Goal: Task Accomplishment & Management: Manage account settings

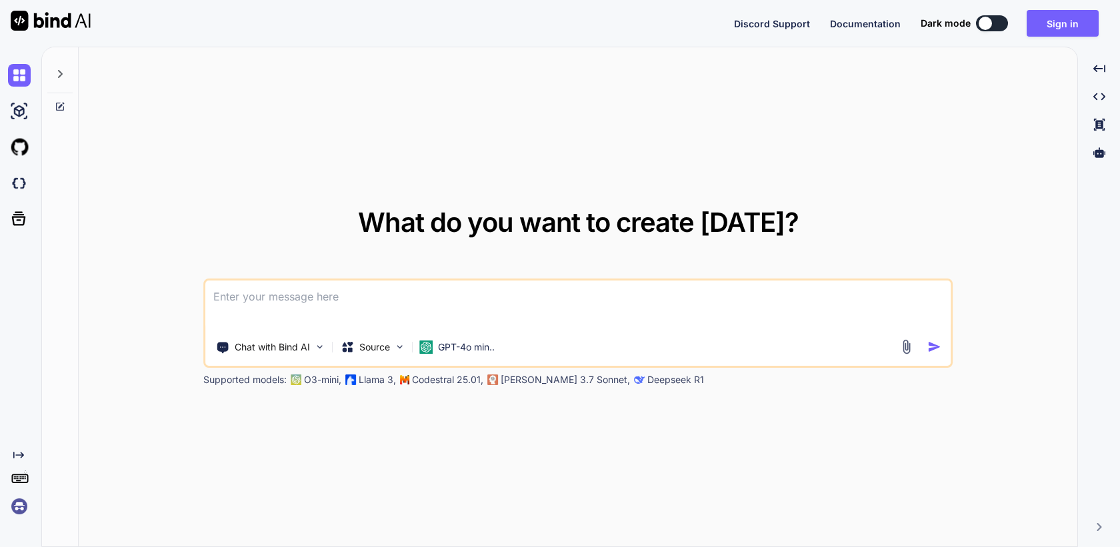
click at [14, 505] on img at bounding box center [19, 506] width 23 height 23
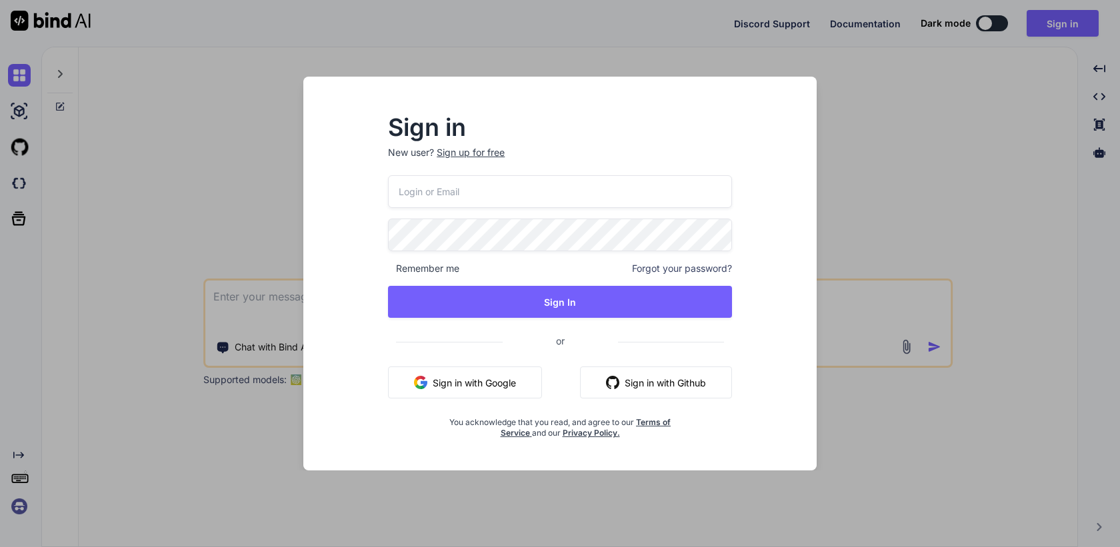
click at [469, 197] on input "email" at bounding box center [560, 191] width 344 height 33
paste input "[EMAIL_ADDRESS][DOMAIN_NAME]"
type input "[EMAIL_ADDRESS][DOMAIN_NAME]"
click at [569, 327] on span "or" at bounding box center [560, 341] width 115 height 33
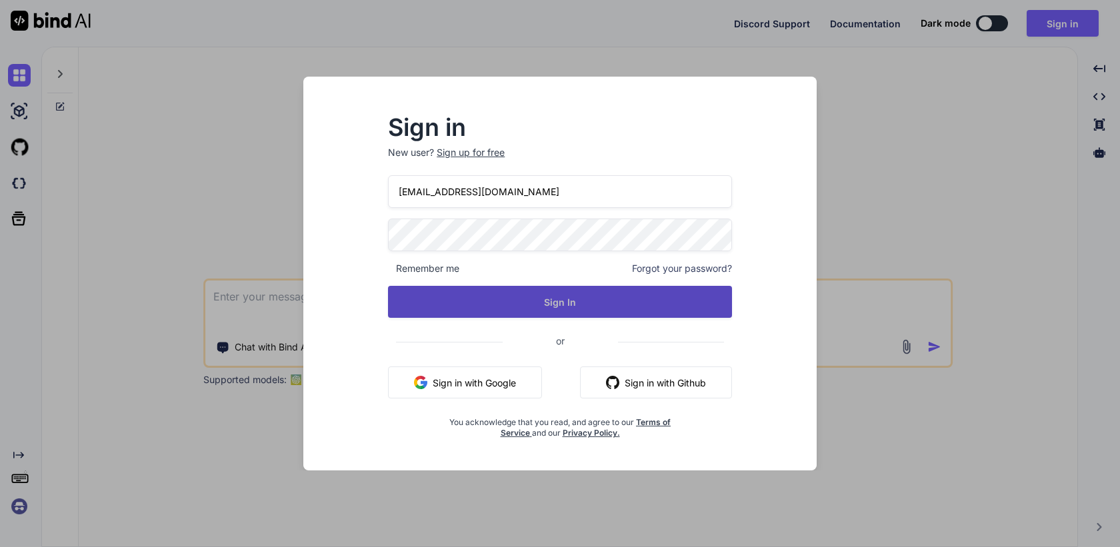
click at [571, 305] on button "Sign In" at bounding box center [560, 302] width 344 height 32
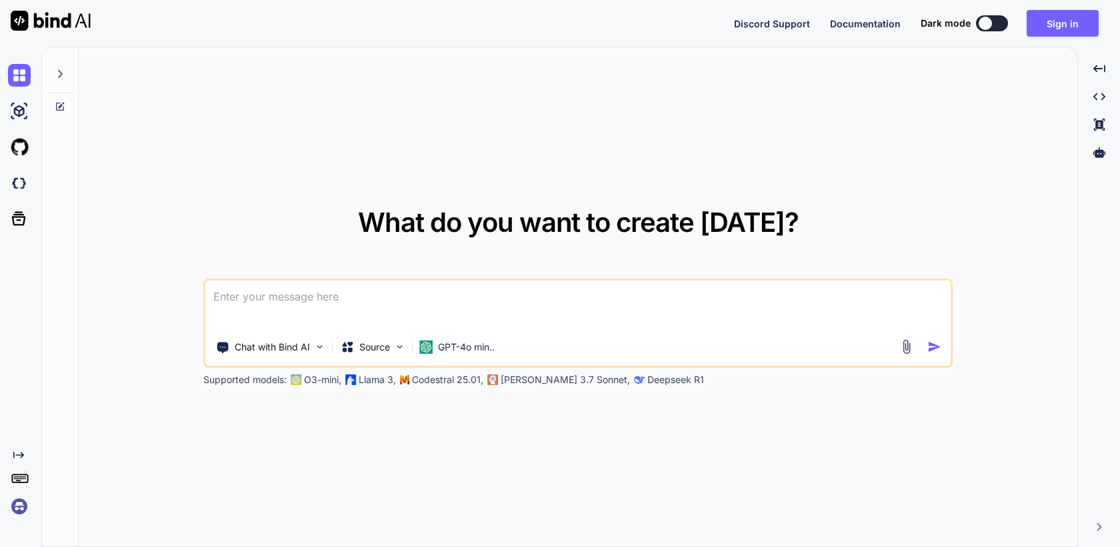
click at [21, 508] on img at bounding box center [19, 506] width 23 height 23
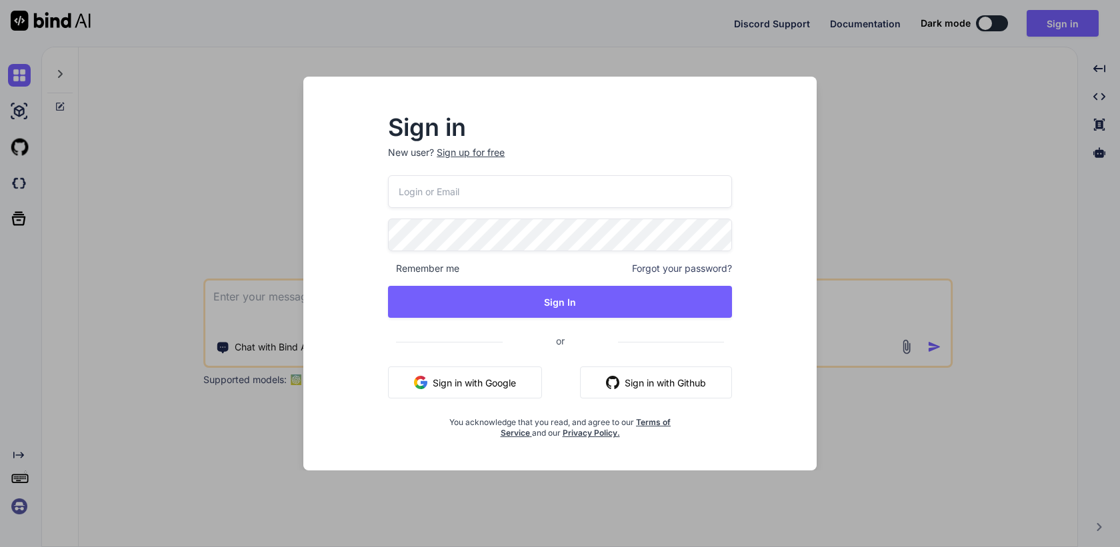
click at [514, 197] on input "email" at bounding box center [560, 191] width 344 height 33
paste input "[EMAIL_ADDRESS][DOMAIN_NAME]"
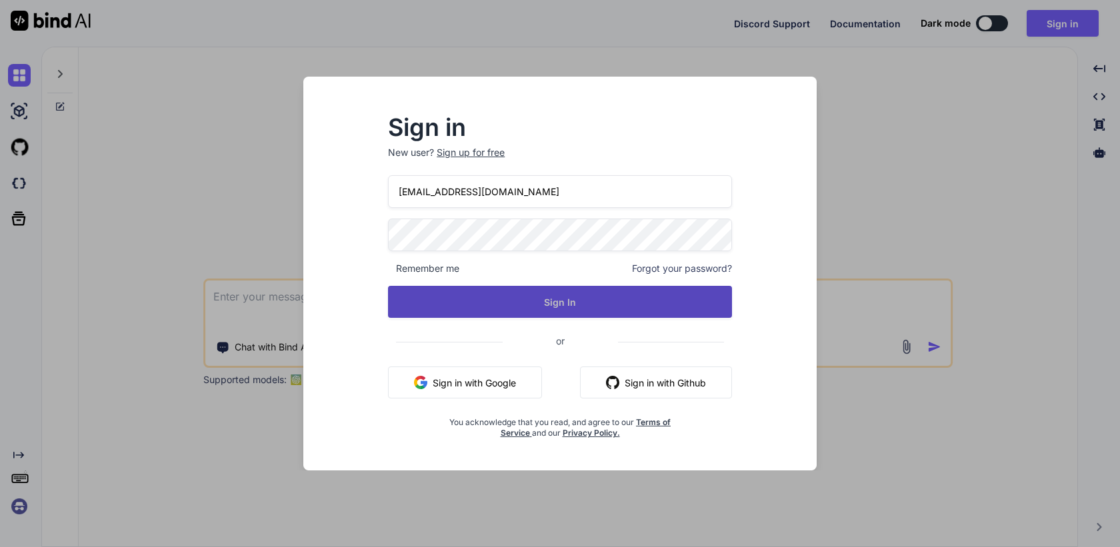
type input "[EMAIL_ADDRESS][DOMAIN_NAME]"
click at [555, 312] on button "Sign In" at bounding box center [560, 302] width 344 height 32
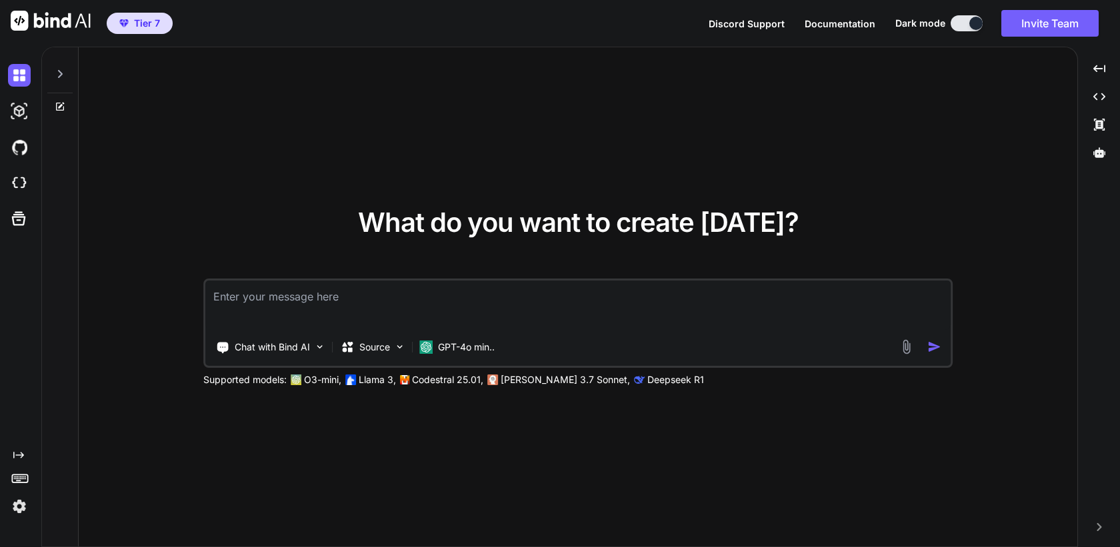
click at [20, 505] on img at bounding box center [19, 506] width 23 height 23
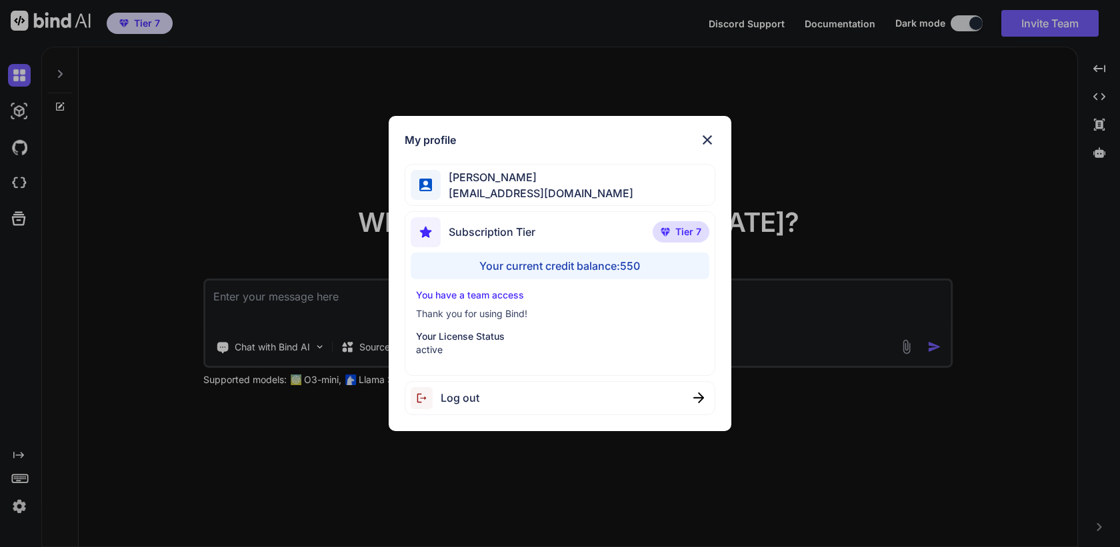
click at [946, 428] on div "My profile Seiichi Miyanohara miyanohara@nbi.academy Subscription Tier Tier 7 Y…" at bounding box center [560, 273] width 1120 height 547
